Goal: Transaction & Acquisition: Purchase product/service

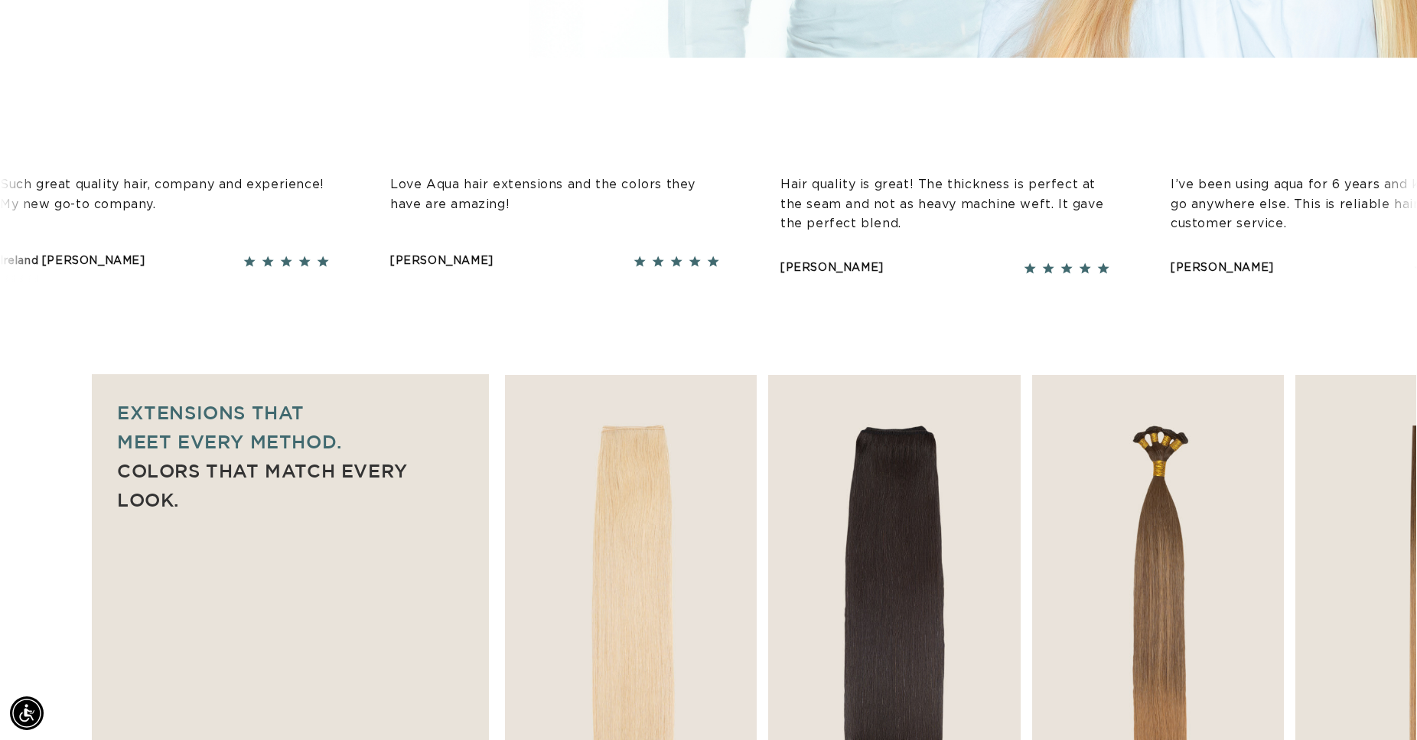
scroll to position [1014, 0]
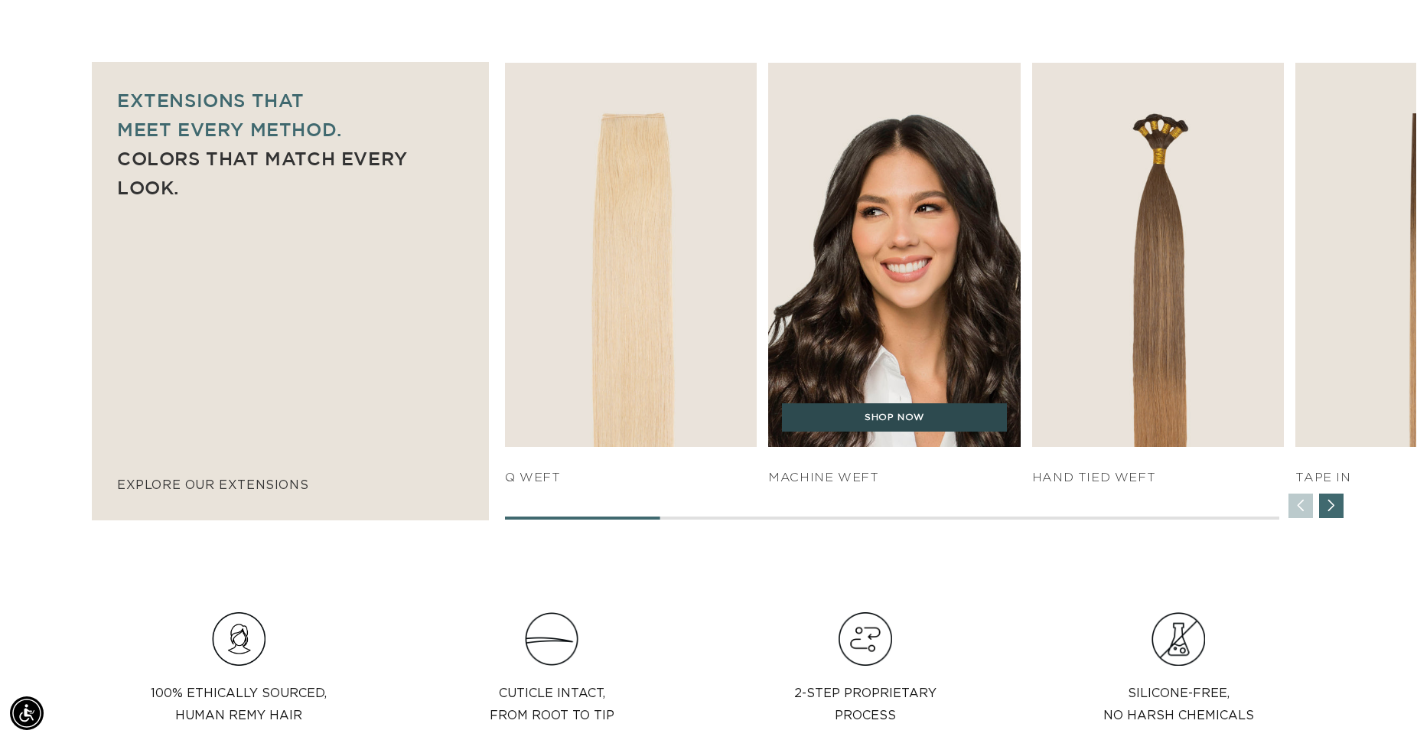
click at [883, 425] on link "SHOP NOW" at bounding box center [894, 417] width 225 height 29
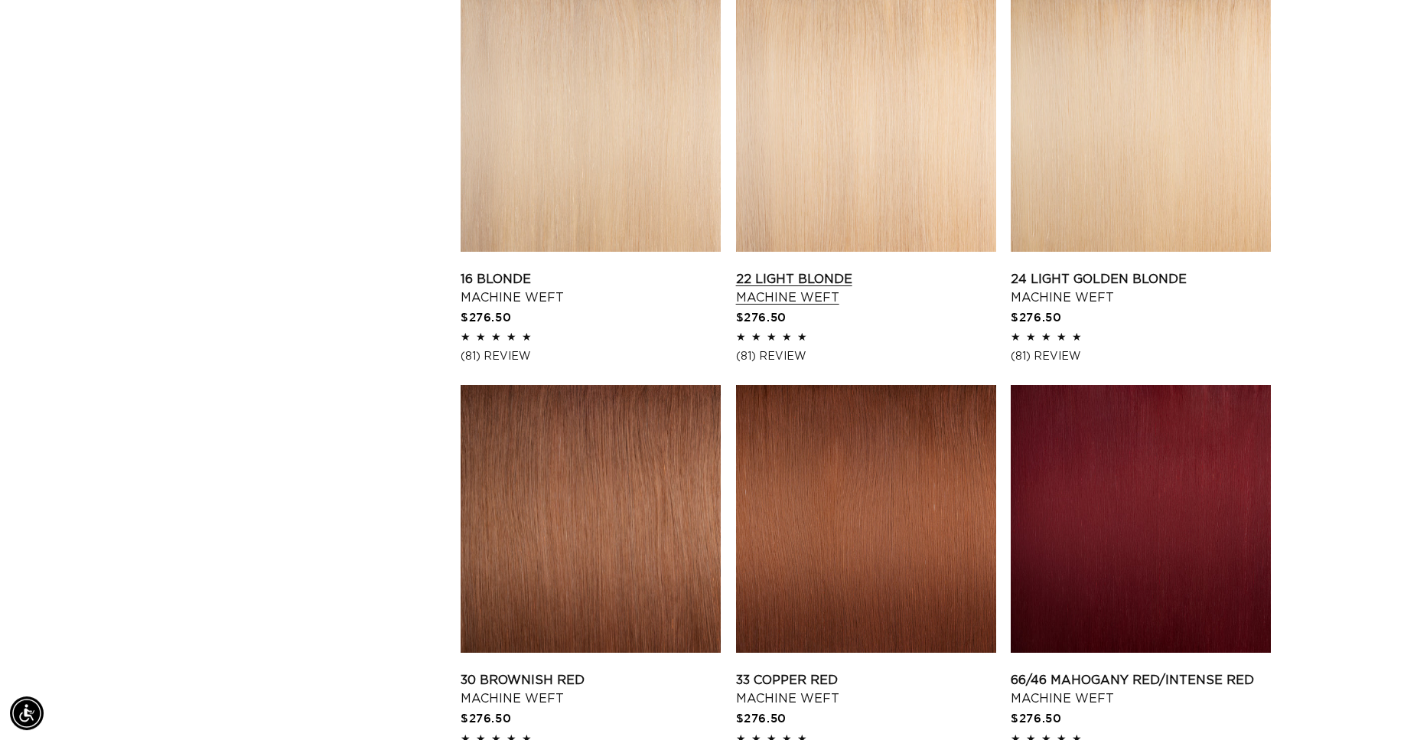
scroll to position [2105, 0]
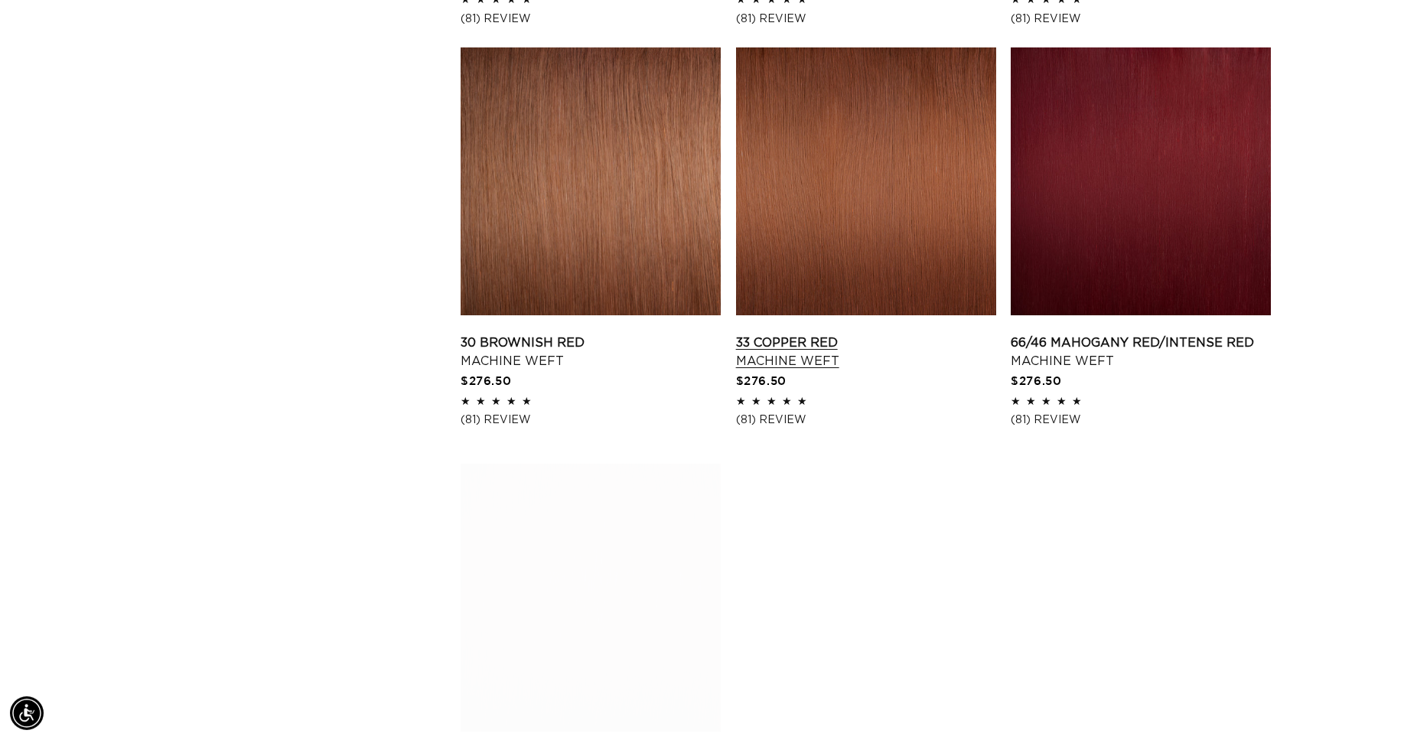
click at [955, 370] on link "33 Copper Red Machine Weft" at bounding box center [866, 352] width 260 height 37
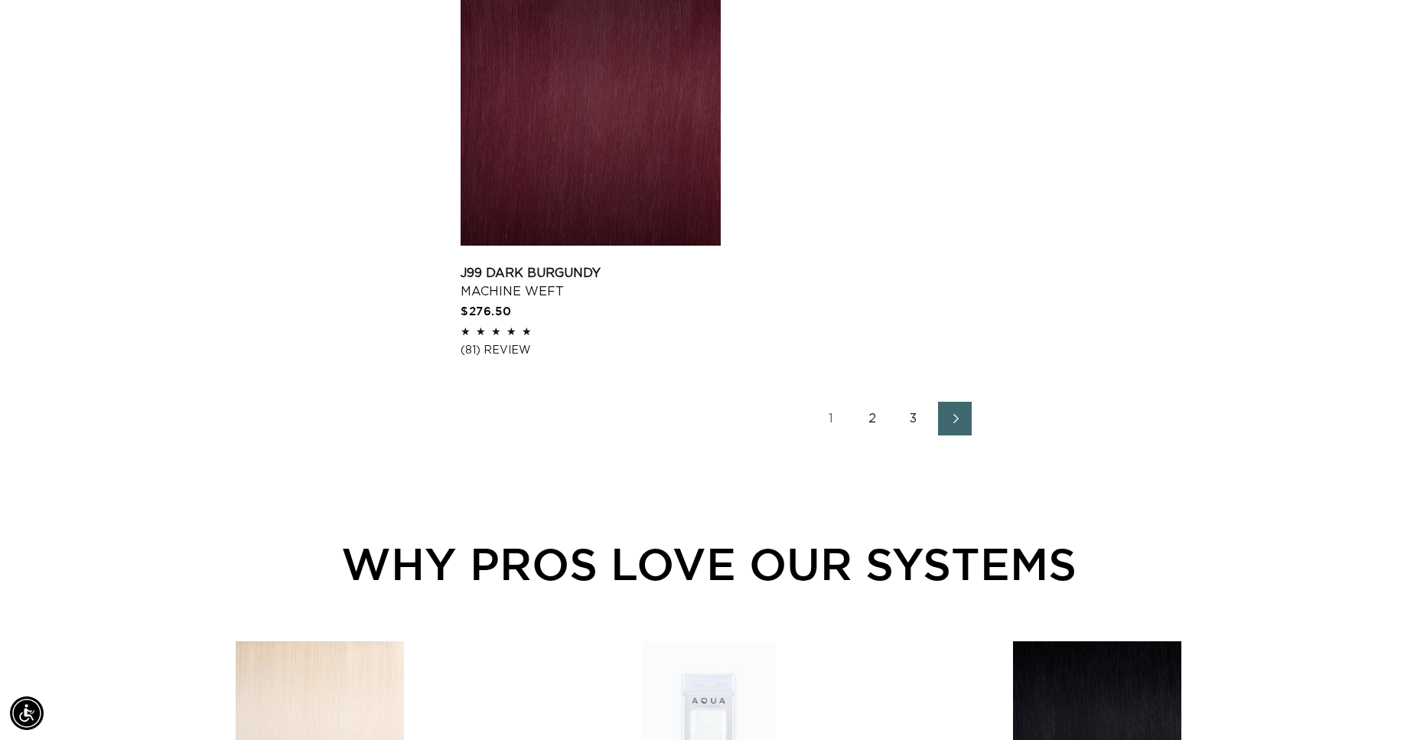
scroll to position [0, 2616]
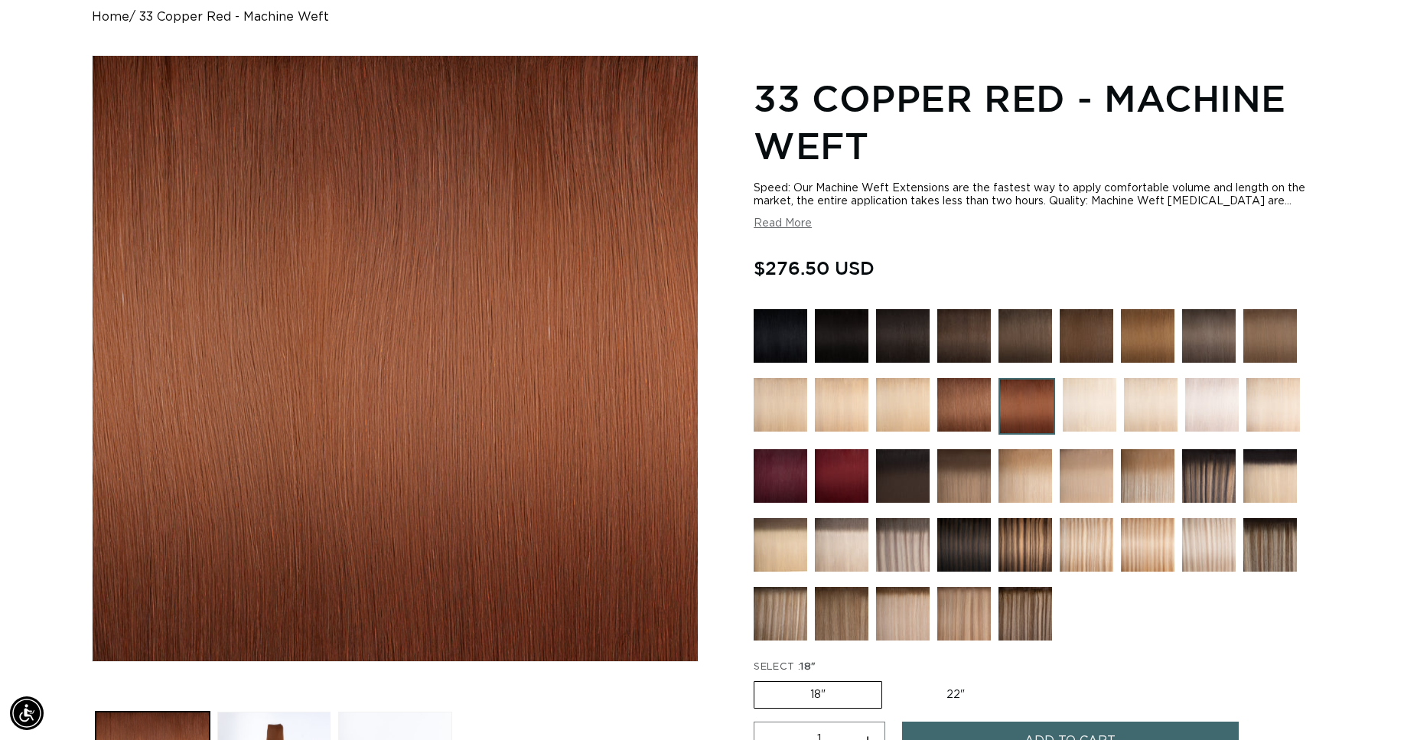
scroll to position [0, 1308]
click at [1026, 547] on img at bounding box center [1025, 545] width 54 height 54
click at [1029, 483] on img at bounding box center [1025, 476] width 54 height 54
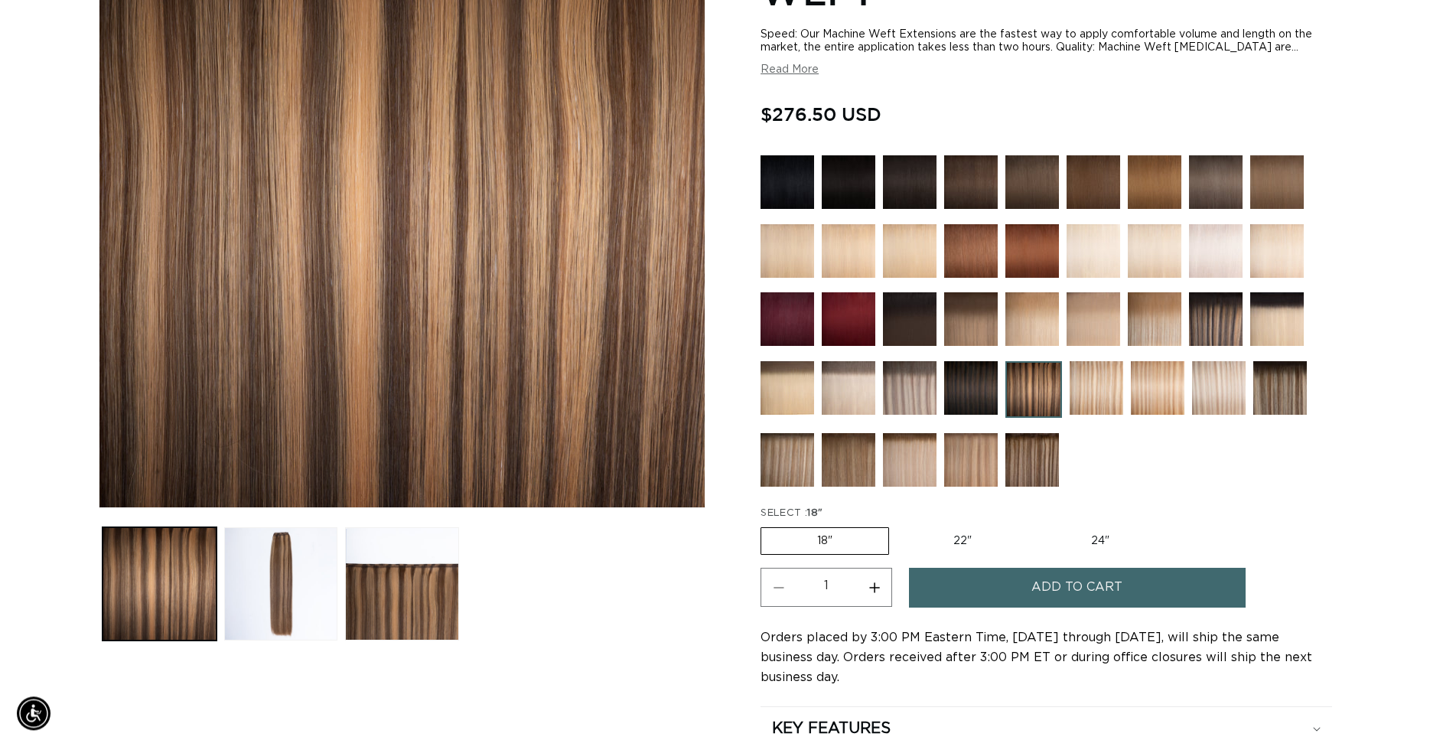
scroll to position [312, 0]
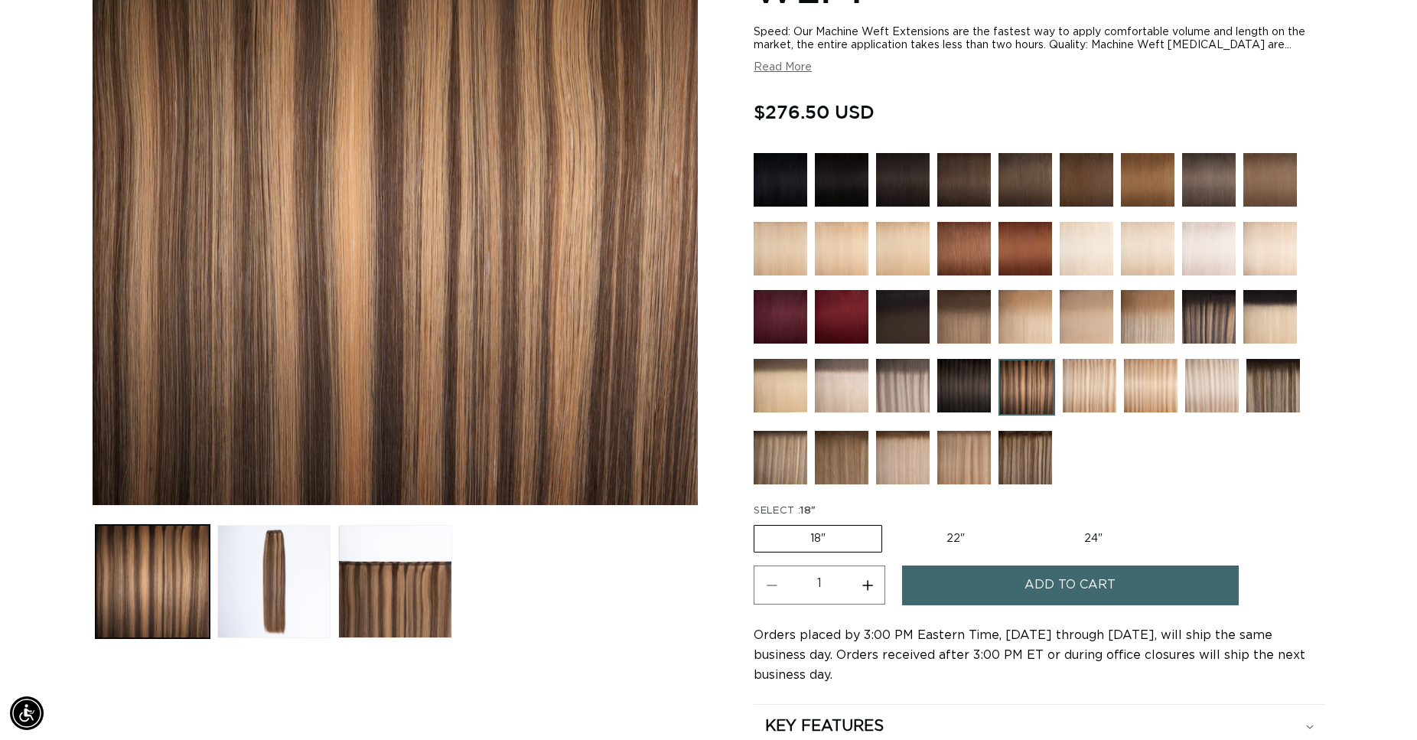
click at [953, 534] on label "22" Variant sold out or unavailable" at bounding box center [956, 539] width 130 height 26
click at [891, 523] on input "22" Variant sold out or unavailable" at bounding box center [890, 522] width 1 height 1
radio input "true"
click at [1027, 584] on span "Add to cart" at bounding box center [1069, 584] width 91 height 39
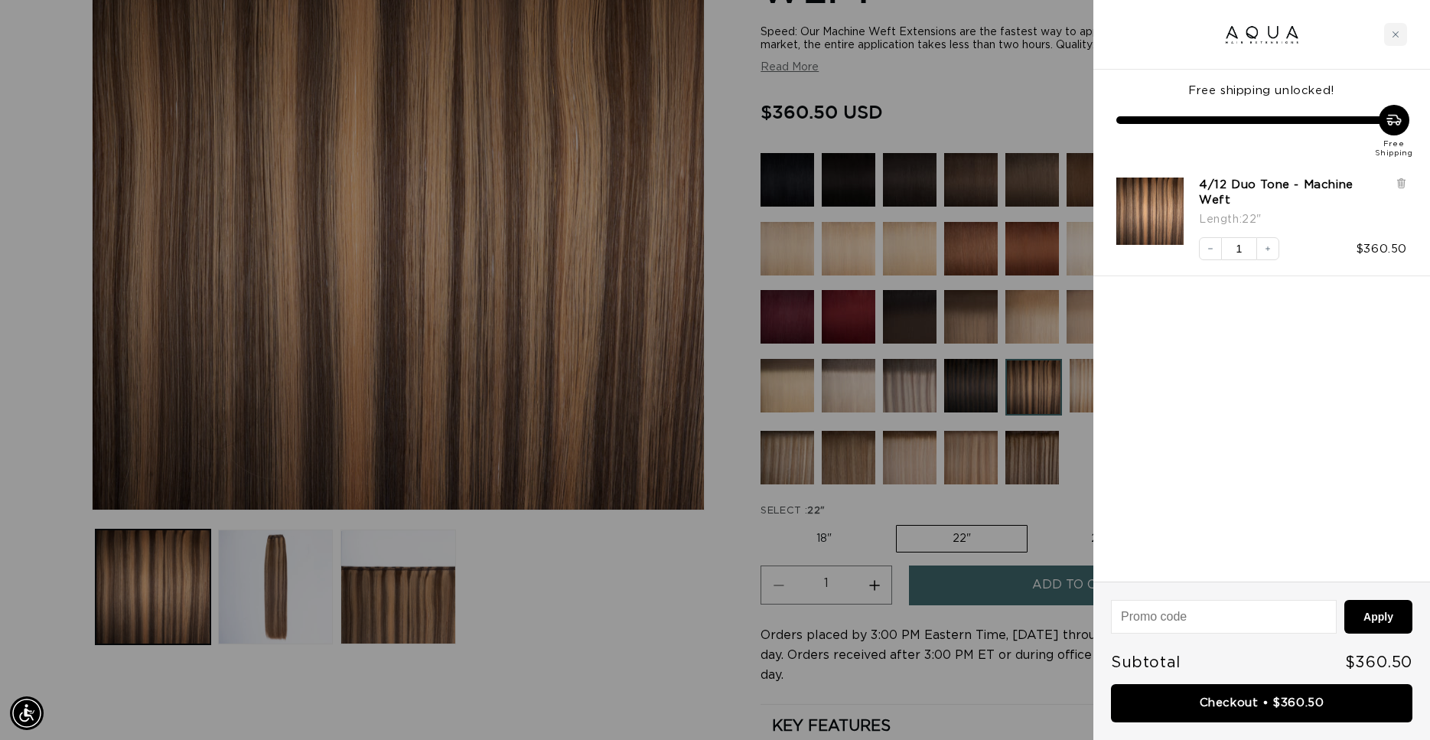
click at [964, 92] on div at bounding box center [715, 370] width 1430 height 740
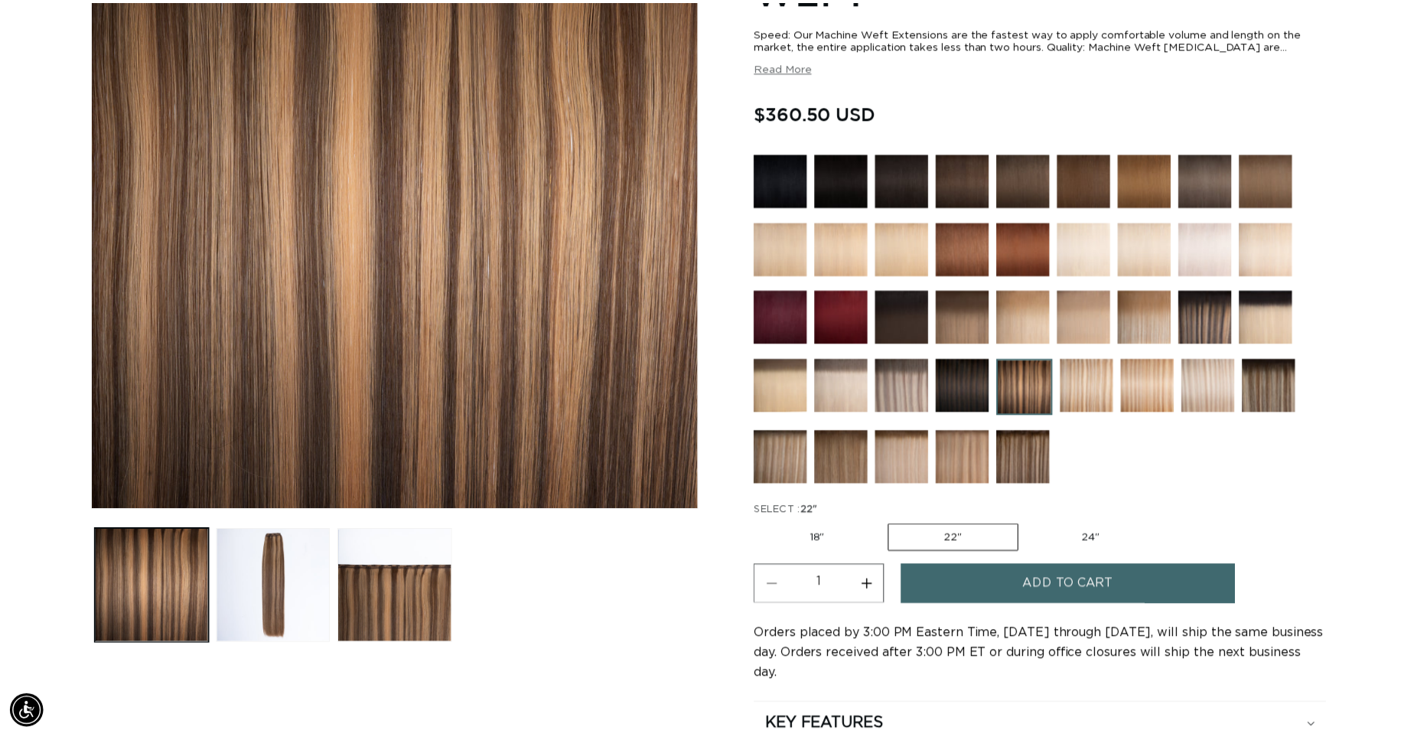
scroll to position [0, 1308]
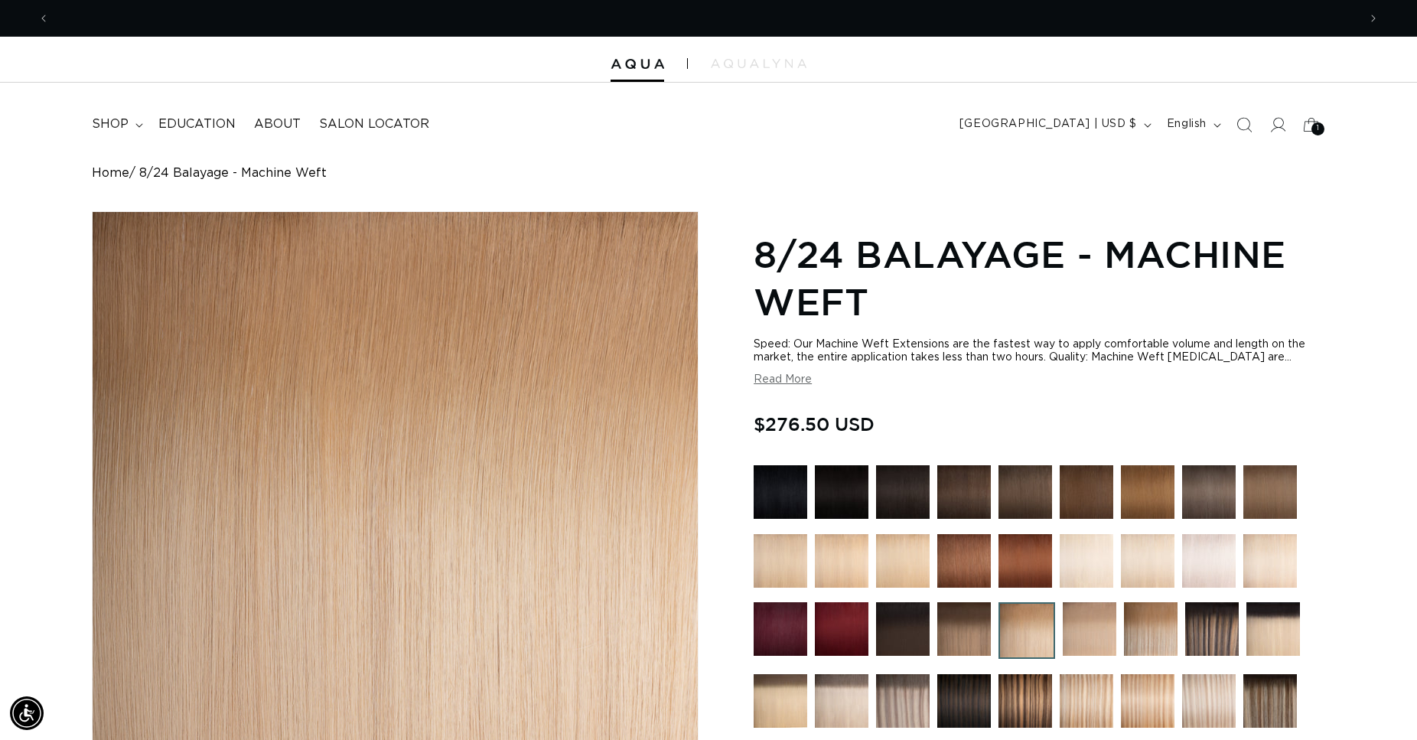
scroll to position [0, 1308]
click at [1093, 630] on img at bounding box center [1090, 629] width 54 height 54
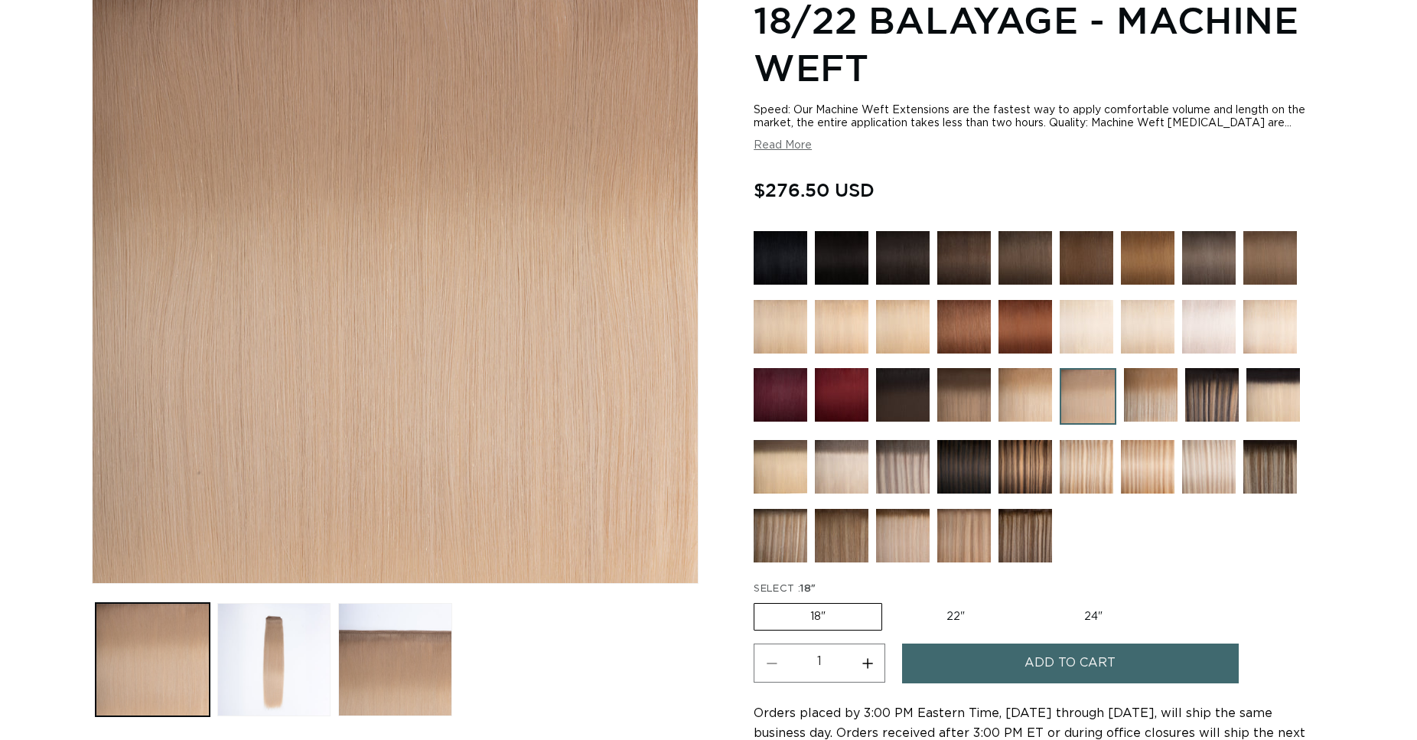
click at [964, 613] on label "22" Variant sold out or unavailable" at bounding box center [956, 617] width 130 height 26
click at [891, 601] on input "22" Variant sold out or unavailable" at bounding box center [890, 600] width 1 height 1
radio input "true"
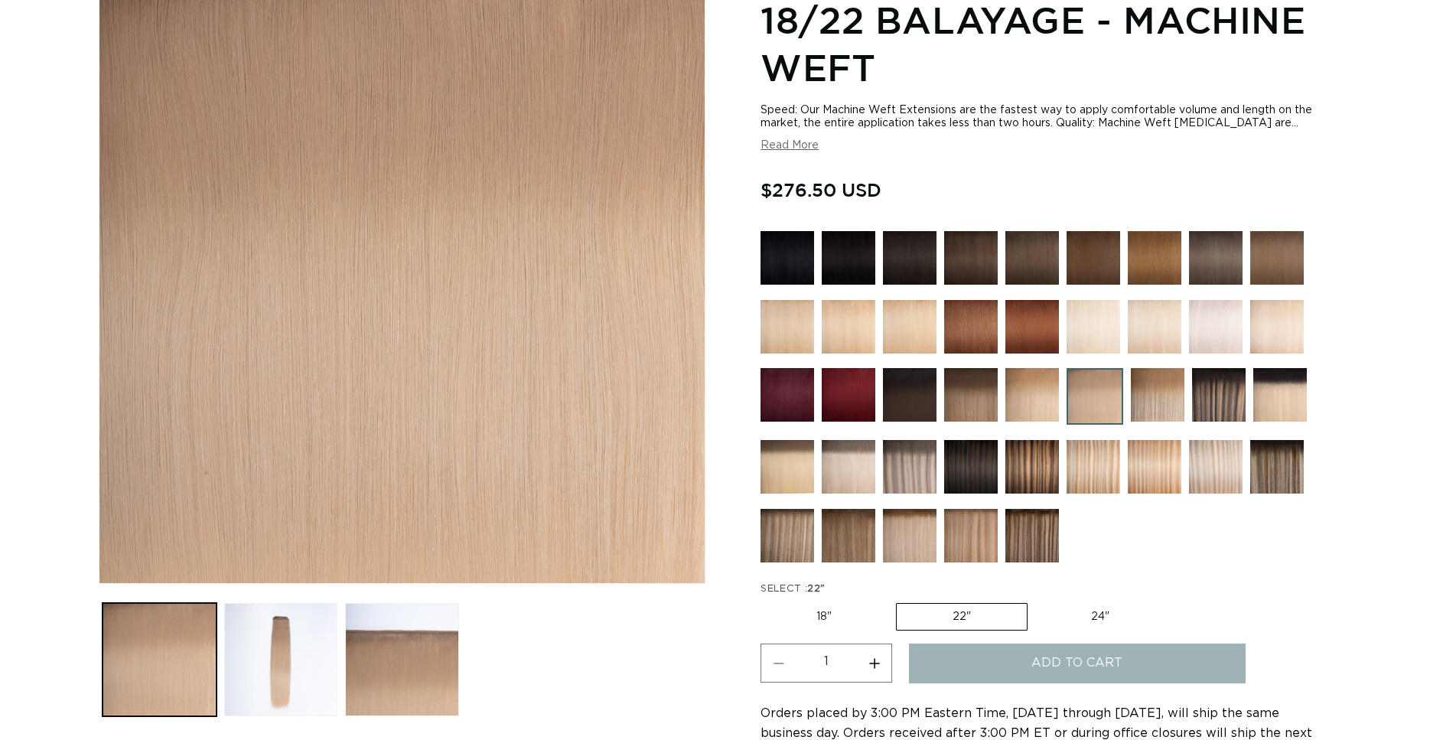
scroll to position [0, 1308]
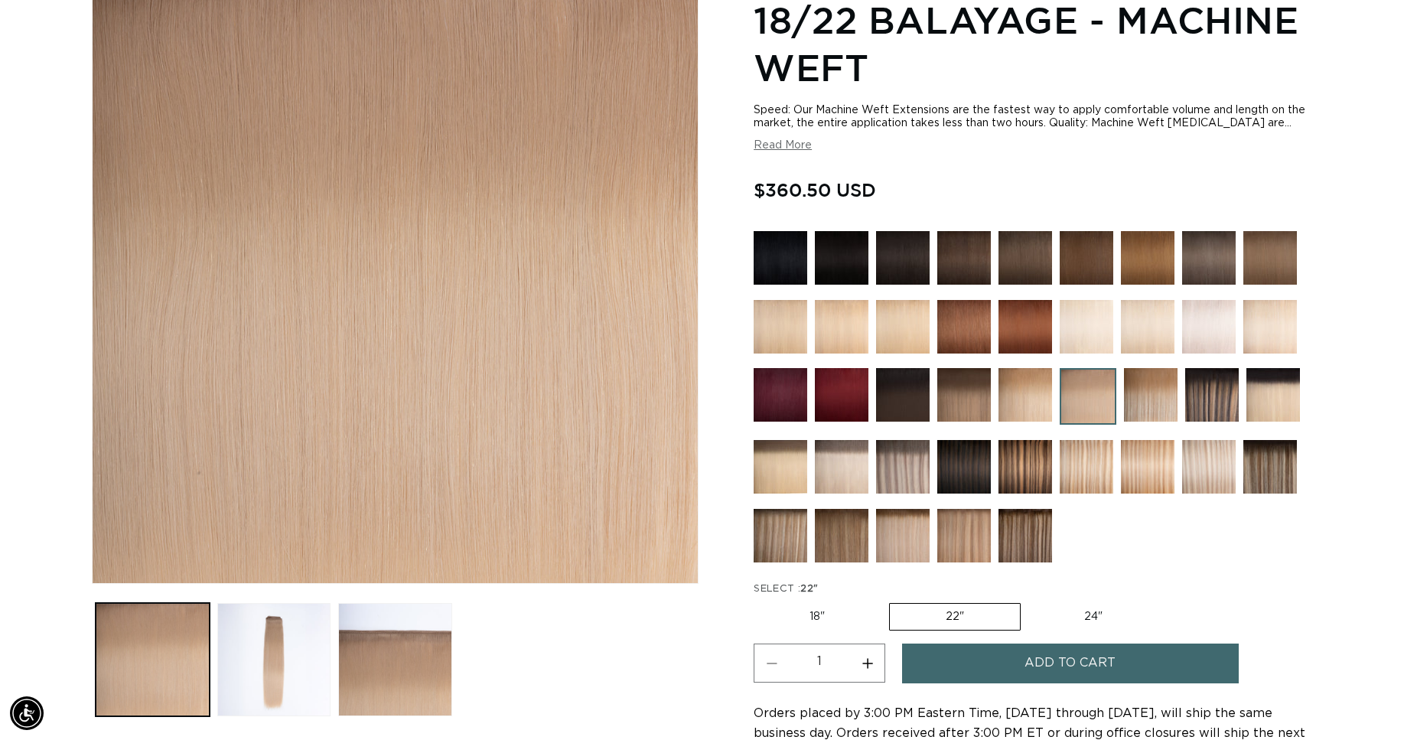
click at [1011, 656] on button "Add to cart" at bounding box center [1070, 662] width 337 height 39
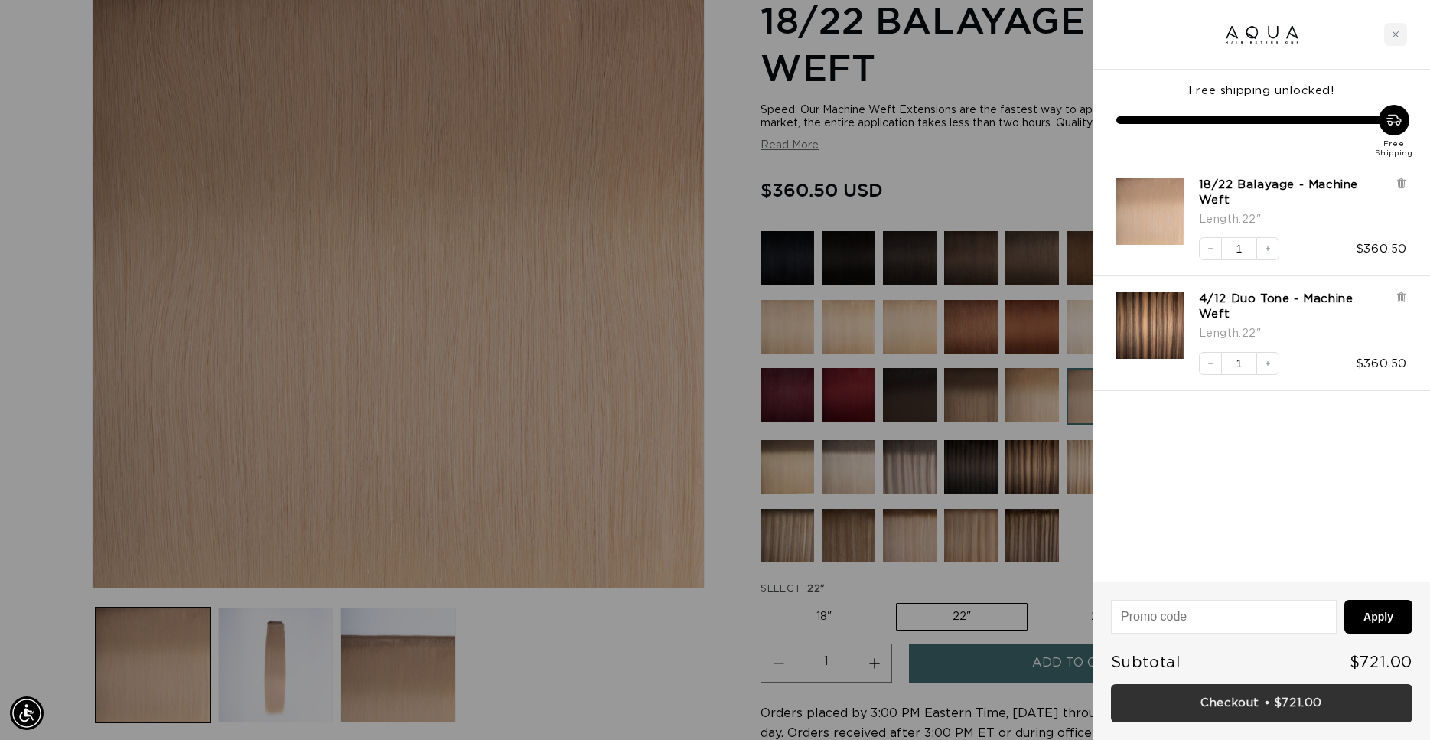
scroll to position [0, 2643]
click at [1220, 702] on link "Checkout • $721.00" at bounding box center [1261, 703] width 301 height 39
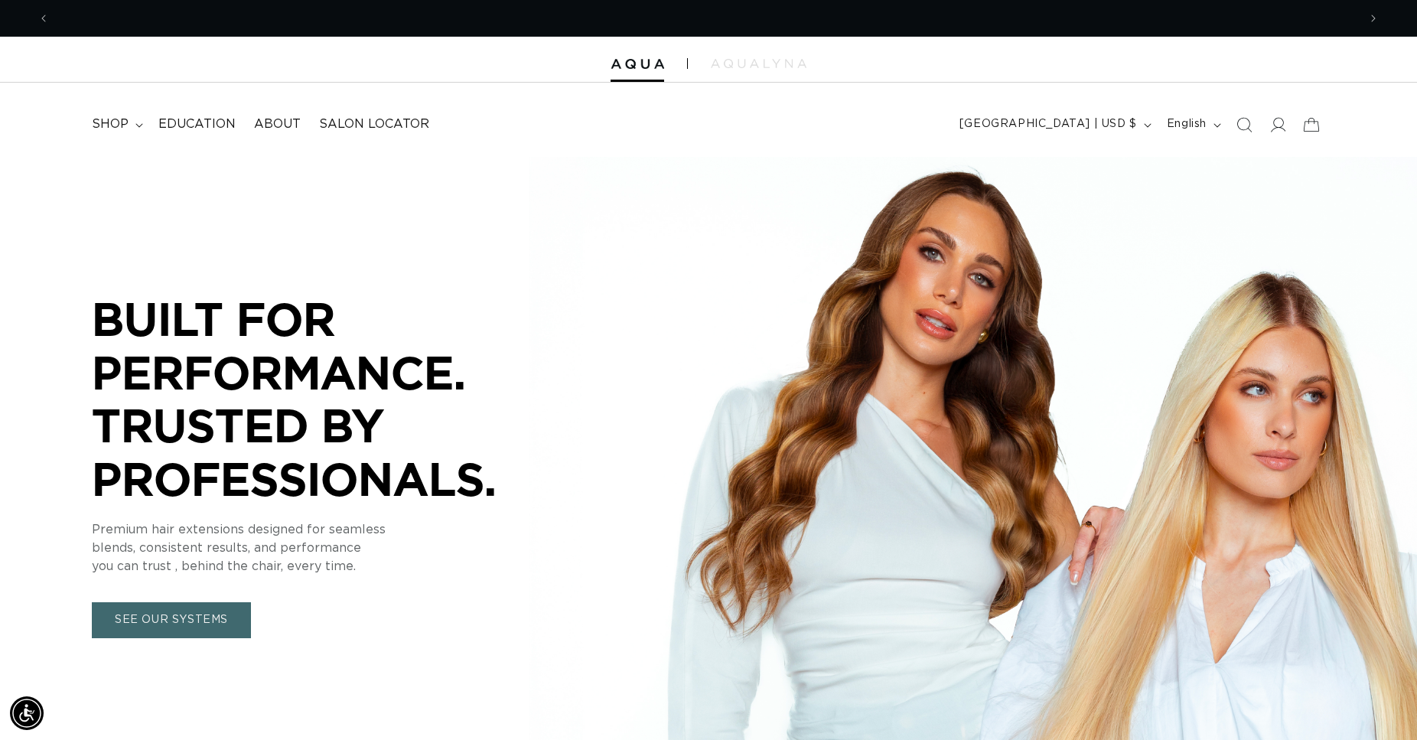
scroll to position [0, 2616]
